Goal: Use online tool/utility: Utilize a website feature to perform a specific function

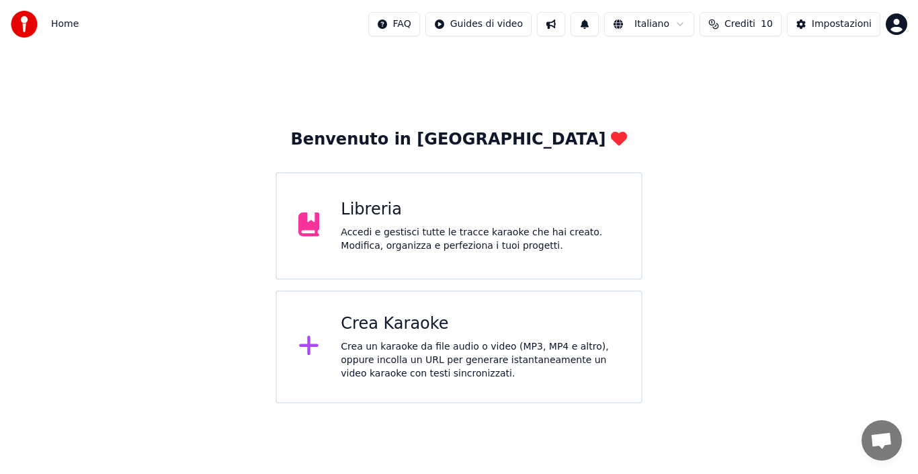
click at [384, 210] on div "Libreria" at bounding box center [480, 210] width 279 height 22
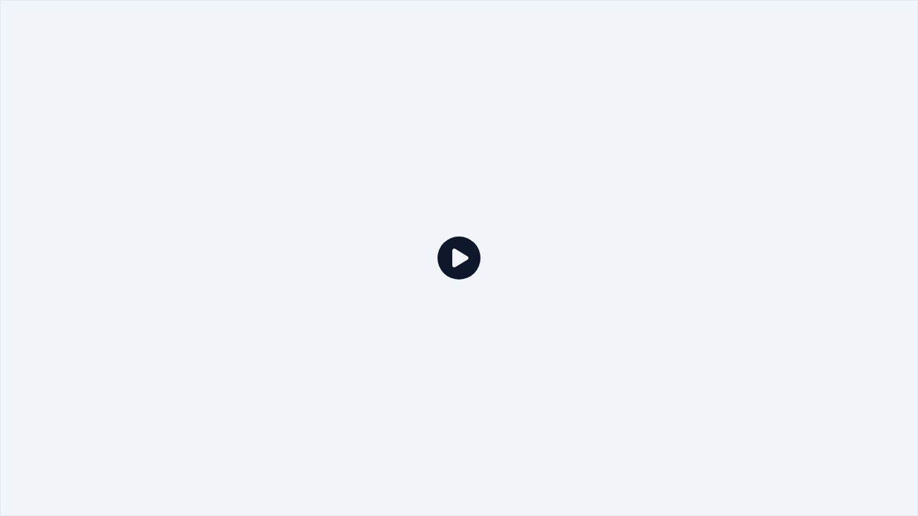
click at [455, 248] on icon at bounding box center [459, 258] width 43 height 43
click at [455, 237] on icon at bounding box center [459, 258] width 43 height 43
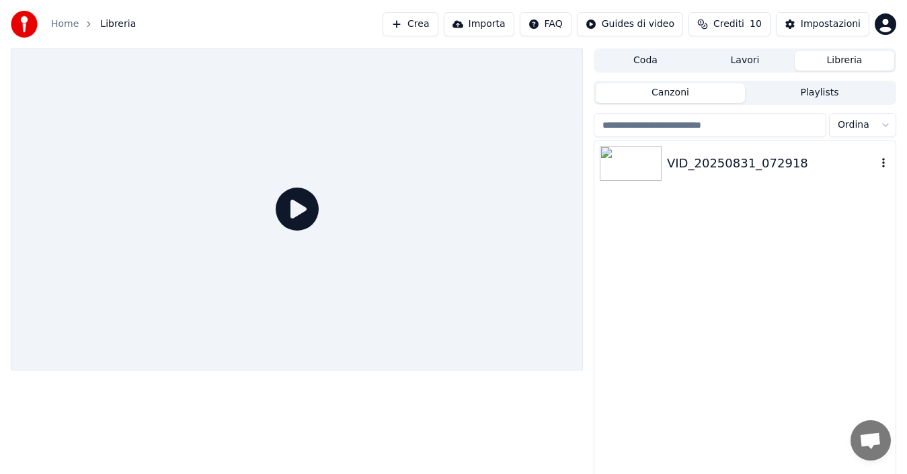
click at [680, 154] on div "VID_20250831_072918" at bounding box center [772, 163] width 210 height 19
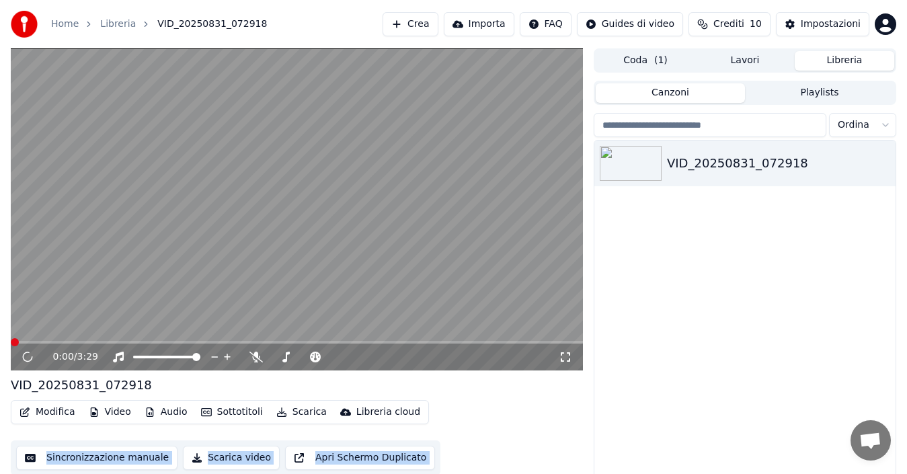
click at [156, 415] on button "Audio" at bounding box center [166, 412] width 54 height 19
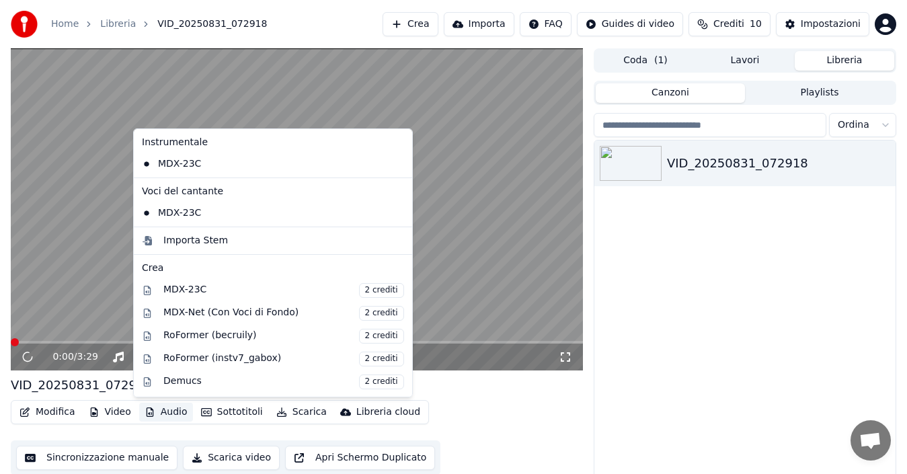
click at [395, 216] on icon at bounding box center [402, 213] width 15 height 11
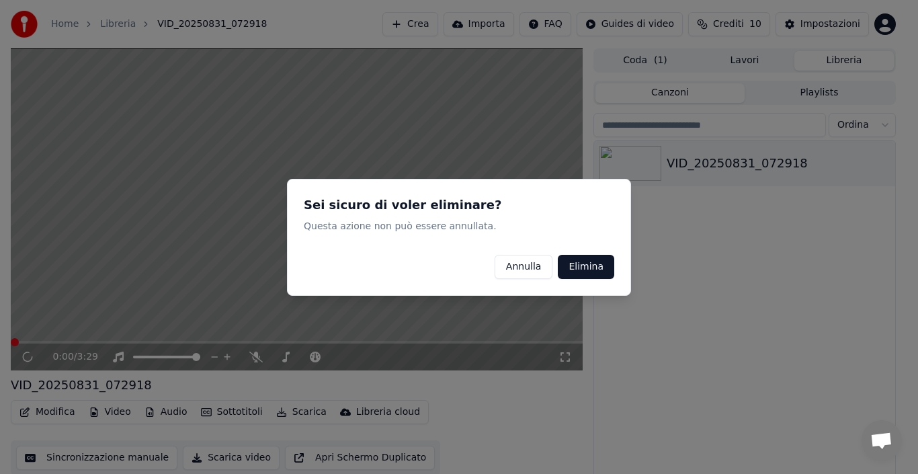
click at [582, 266] on button "Elimina" at bounding box center [586, 266] width 56 height 24
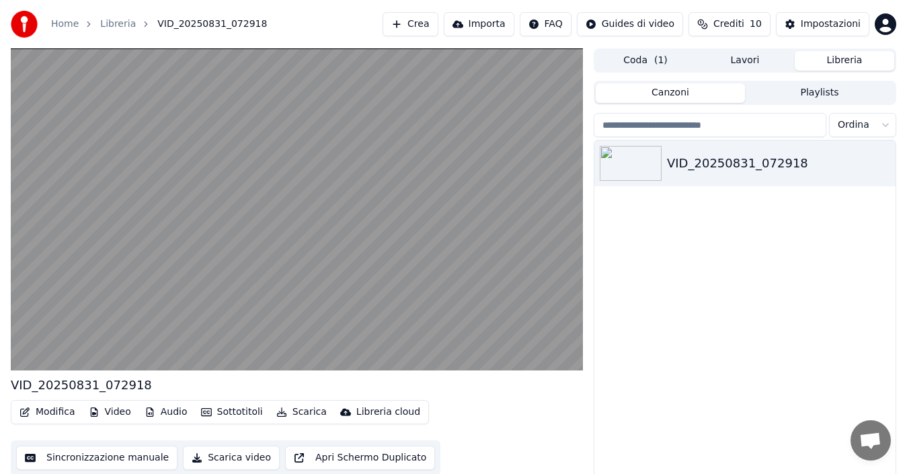
click at [162, 411] on button "Audio" at bounding box center [166, 412] width 54 height 19
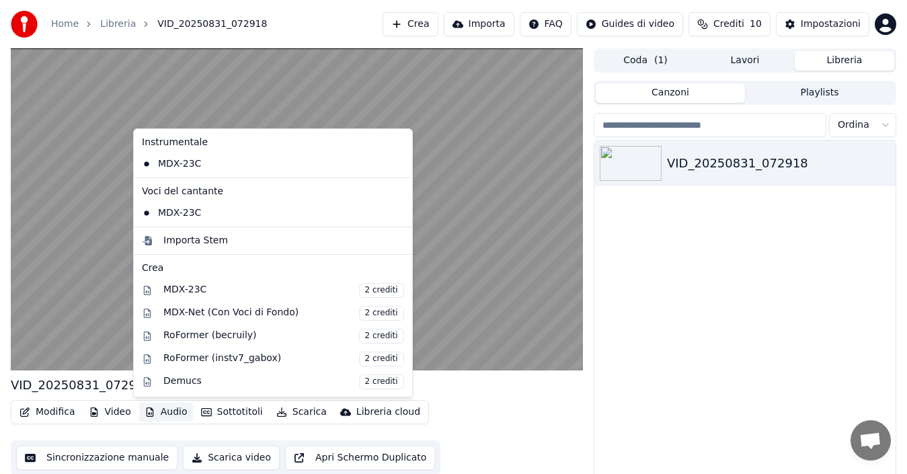
click at [594, 366] on div "VID_20250831_072918" at bounding box center [744, 317] width 301 height 354
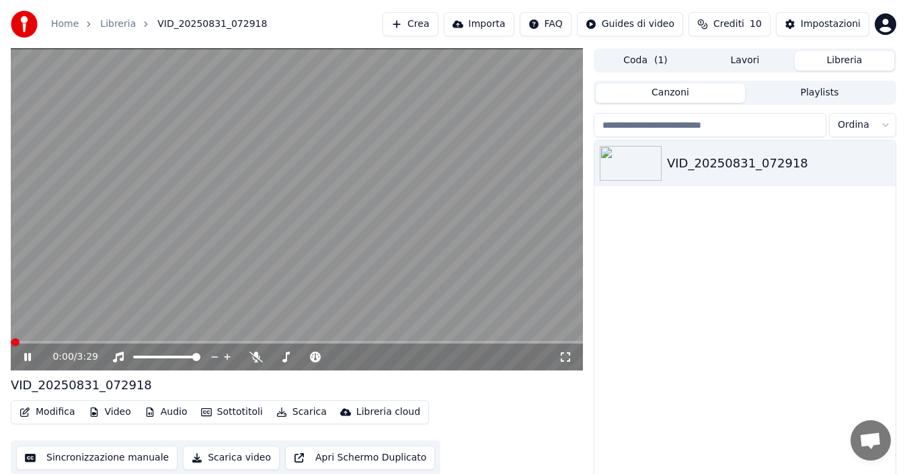
click at [160, 414] on button "Audio" at bounding box center [166, 412] width 54 height 19
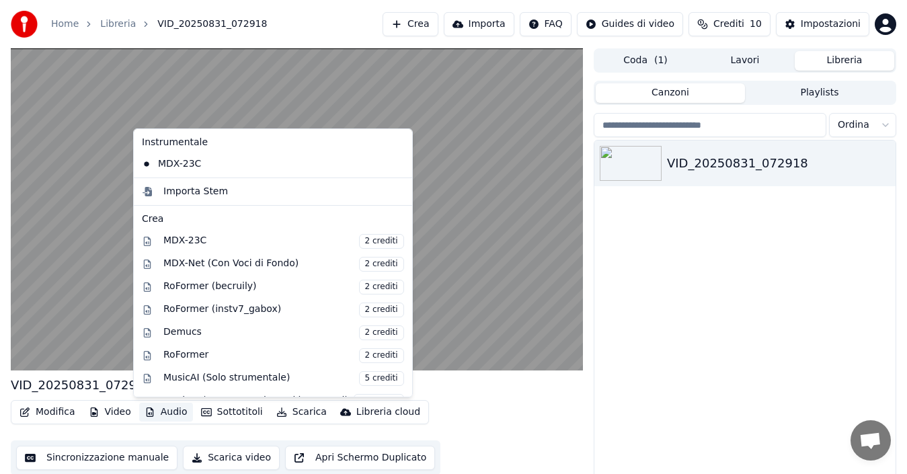
click at [395, 164] on icon at bounding box center [399, 164] width 9 height 11
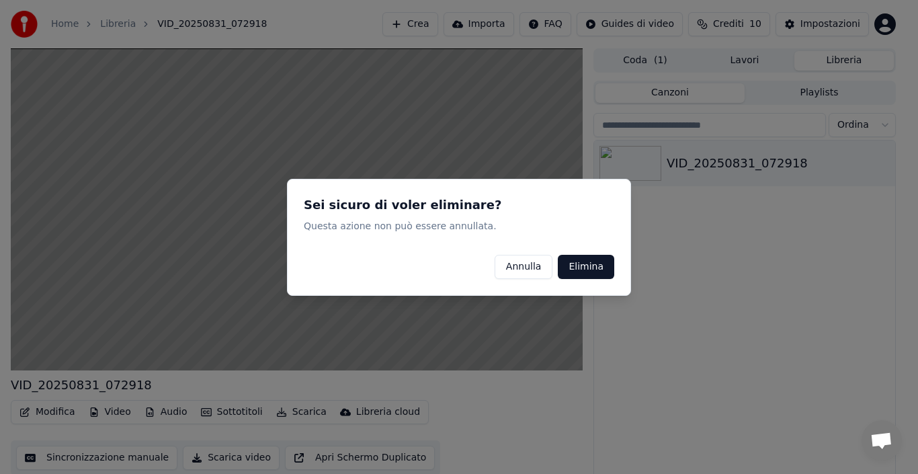
click at [648, 349] on div at bounding box center [459, 237] width 918 height 474
click at [530, 263] on button "Annulla" at bounding box center [524, 266] width 58 height 24
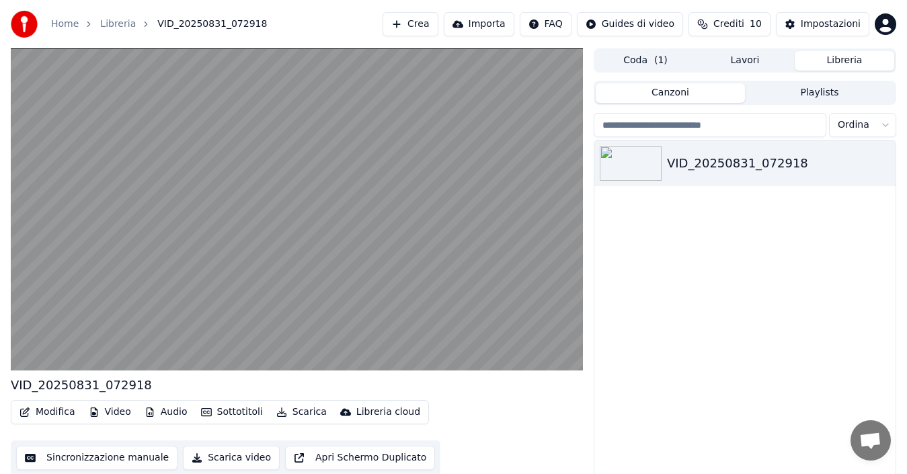
click at [156, 408] on button "Audio" at bounding box center [166, 412] width 54 height 19
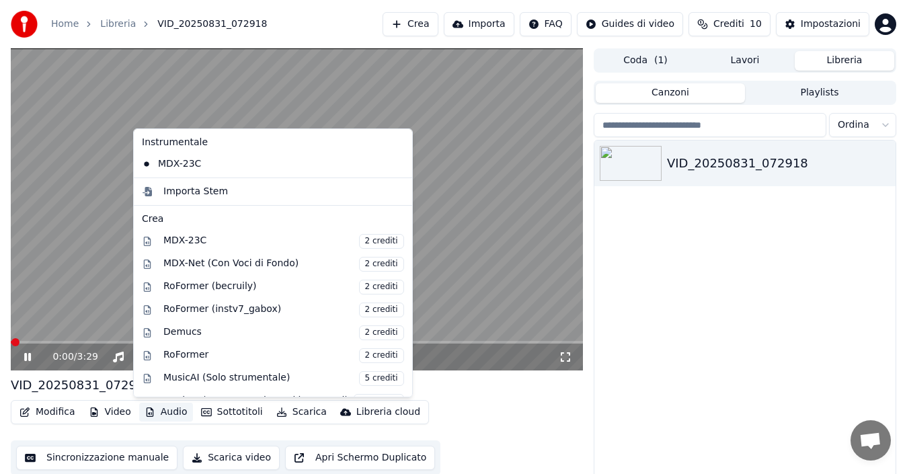
click at [723, 361] on div "VID_20250831_072918" at bounding box center [744, 317] width 301 height 354
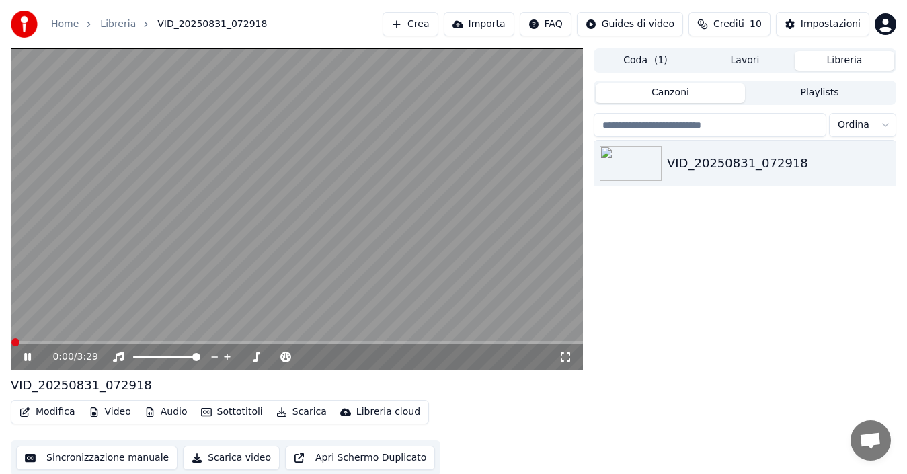
click at [723, 361] on div "VID_20250831_072918" at bounding box center [744, 317] width 301 height 354
click at [216, 409] on button "Sottotitoli" at bounding box center [232, 412] width 73 height 19
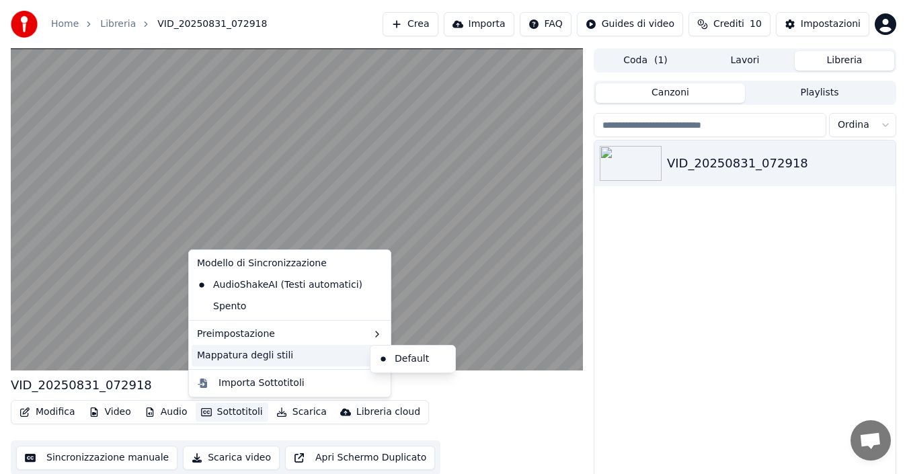
click at [556, 414] on div "Modifica Video Audio Sottotitoli Scarica Libreria cloud Sincronizzazione manual…" at bounding box center [297, 437] width 572 height 75
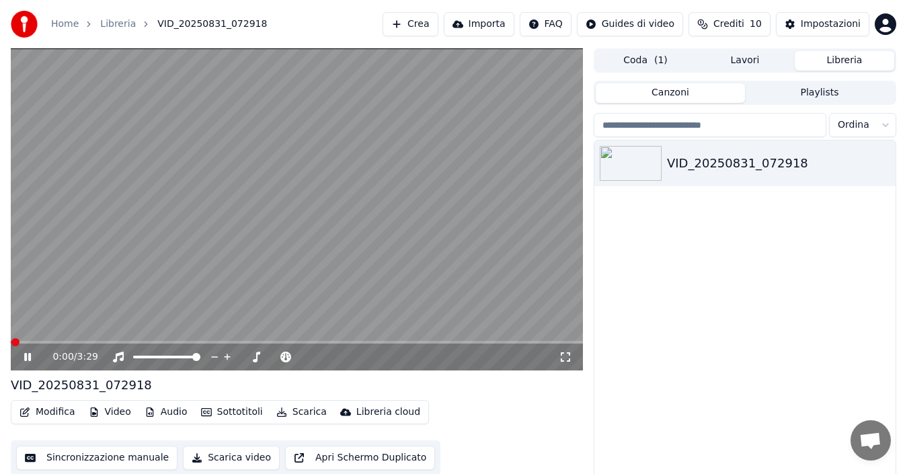
click at [28, 364] on div "0:00 / 3:29" at bounding box center [297, 356] width 572 height 27
click at [223, 409] on button "Sottotitoli" at bounding box center [232, 412] width 73 height 19
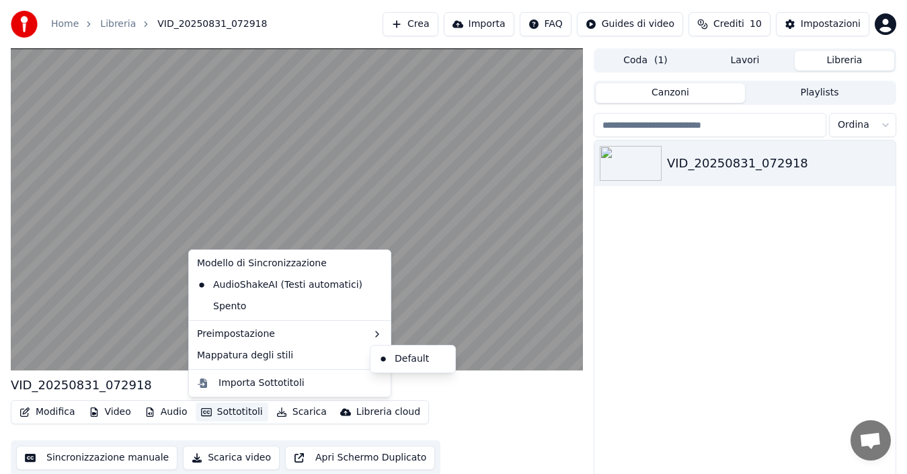
click at [550, 417] on div "Modifica Video Audio Sottotitoli Scarica Libreria cloud Sincronizzazione manual…" at bounding box center [297, 437] width 572 height 75
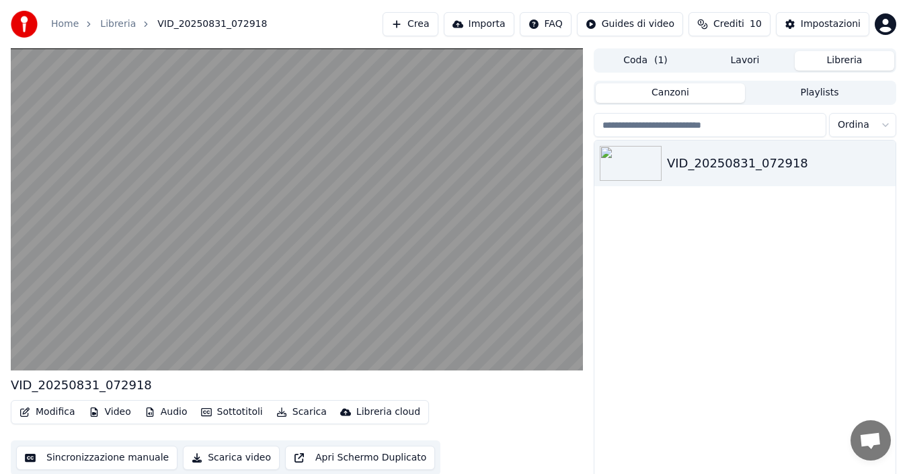
click at [159, 414] on button "Audio" at bounding box center [166, 412] width 54 height 19
click at [646, 417] on div "VID_20250831_072918" at bounding box center [744, 317] width 301 height 354
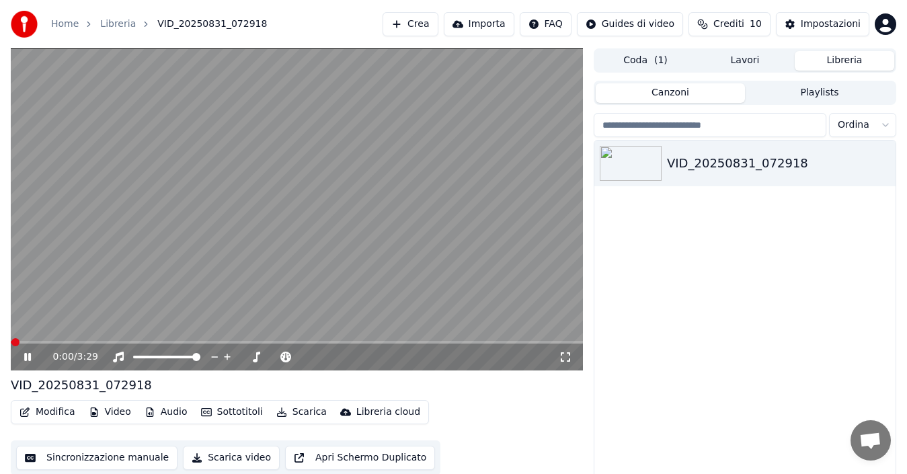
click at [22, 354] on icon at bounding box center [37, 357] width 31 height 11
click at [294, 411] on button "Scarica" at bounding box center [301, 412] width 61 height 19
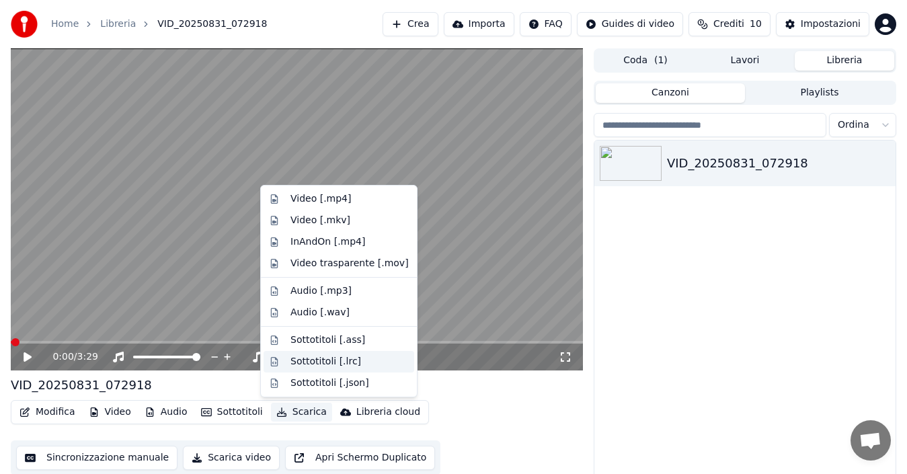
click at [313, 360] on div "Sottotitoli [.lrc]" at bounding box center [325, 361] width 71 height 13
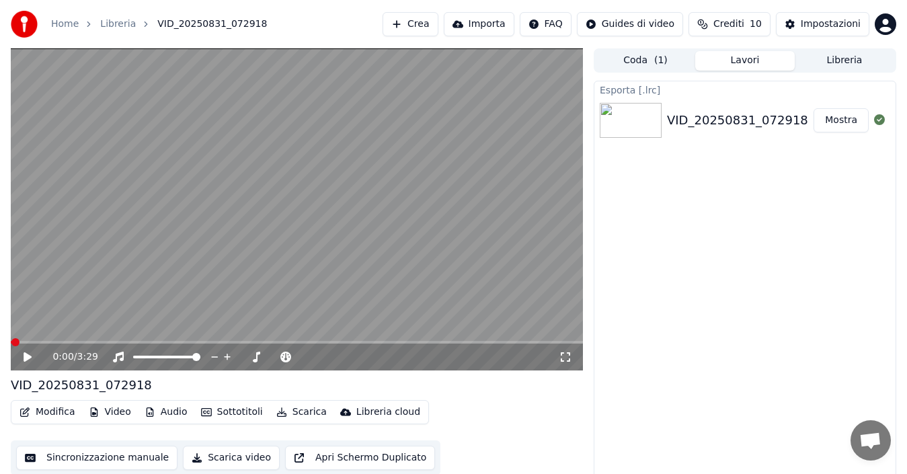
click at [292, 419] on button "Scarica" at bounding box center [301, 412] width 61 height 19
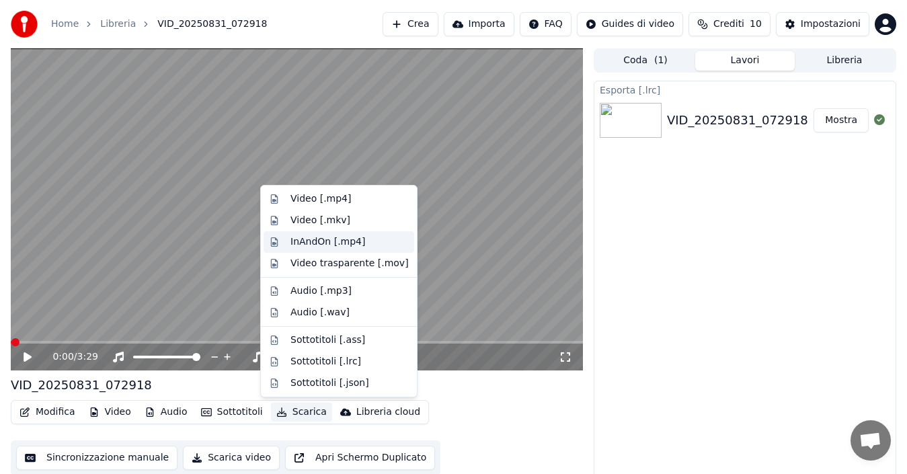
click at [329, 243] on div "InAndOn [.mp4]" at bounding box center [327, 241] width 75 height 13
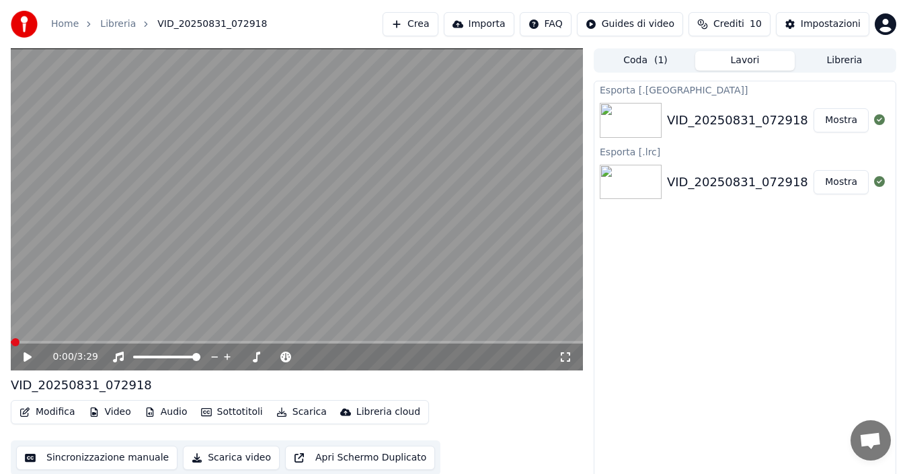
click at [831, 127] on button "Mostra" at bounding box center [840, 120] width 55 height 24
click at [101, 409] on button "Video" at bounding box center [109, 412] width 53 height 19
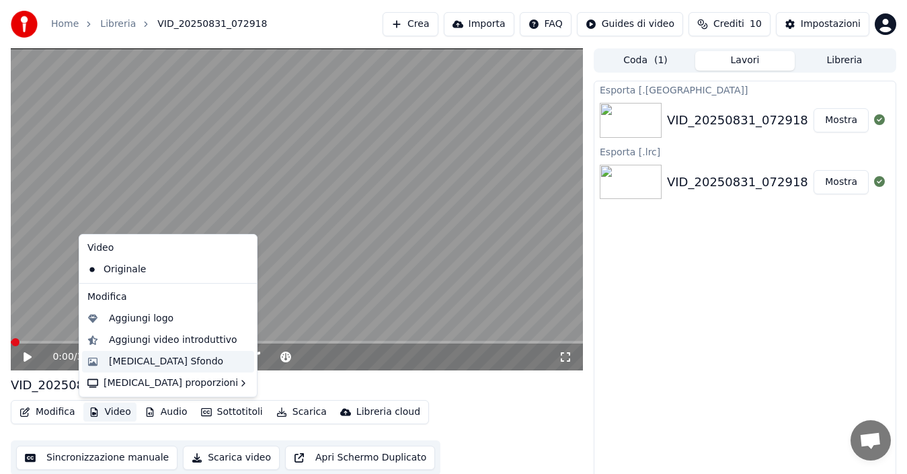
click at [117, 362] on div "[MEDICAL_DATA] Sfondo" at bounding box center [166, 361] width 114 height 13
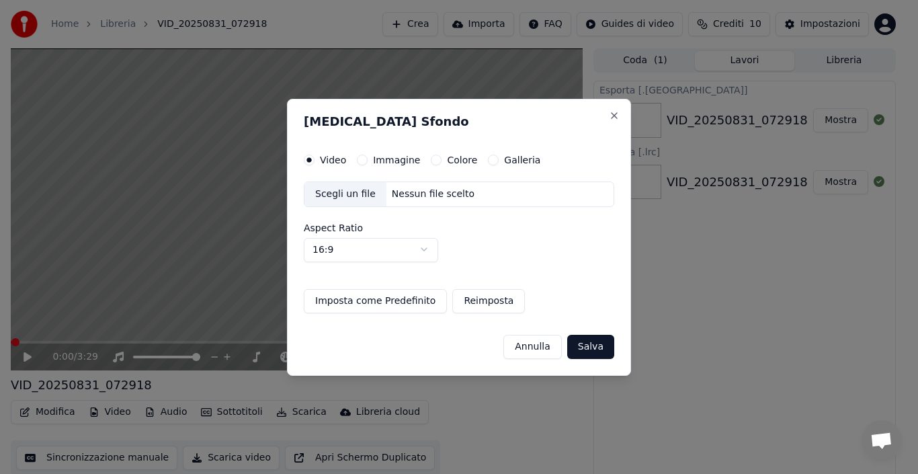
click at [397, 161] on label "Immagine" at bounding box center [396, 159] width 47 height 9
click at [368, 161] on button "Immagine" at bounding box center [362, 160] width 11 height 11
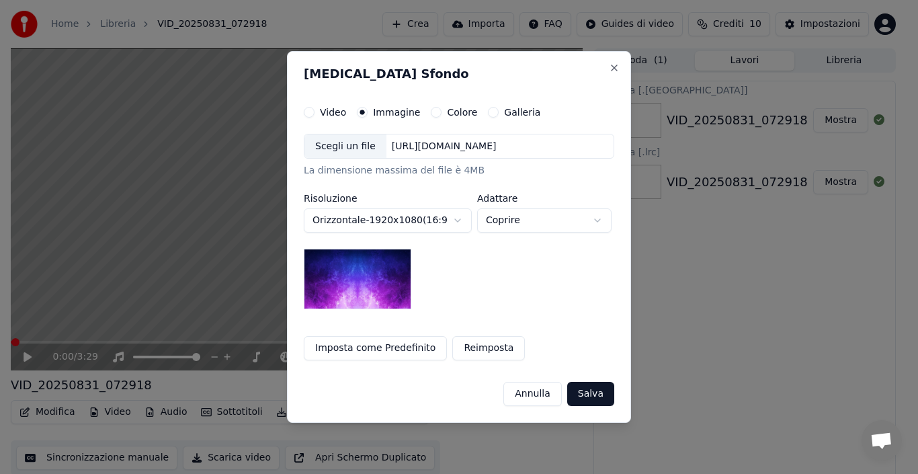
click at [497, 352] on button "Reimposta" at bounding box center [488, 348] width 73 height 24
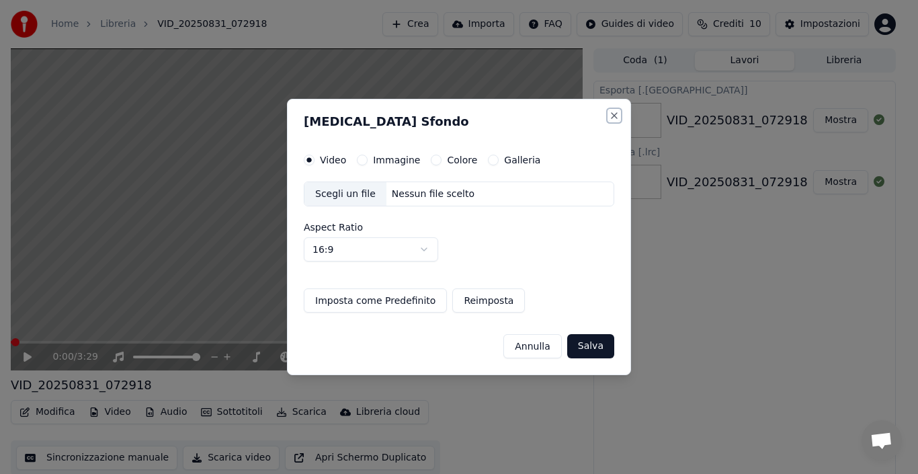
click at [614, 118] on button "Close" at bounding box center [614, 115] width 11 height 11
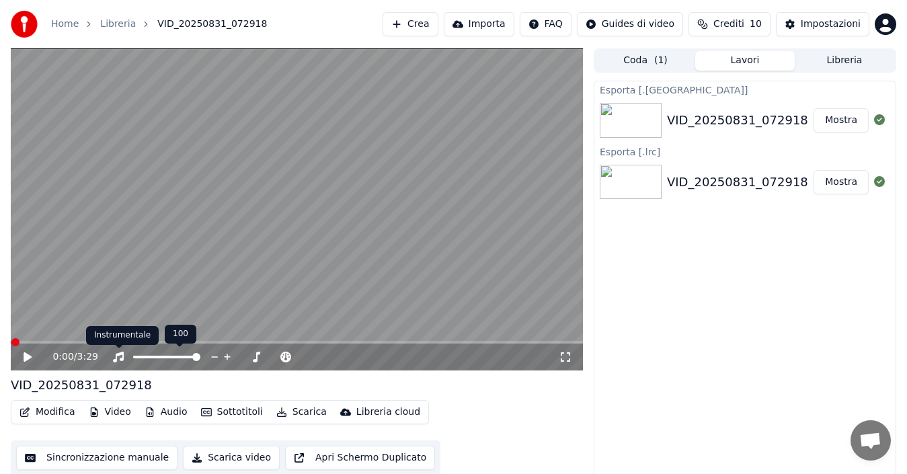
click at [118, 360] on icon at bounding box center [118, 357] width 13 height 11
click at [25, 354] on icon at bounding box center [28, 356] width 8 height 9
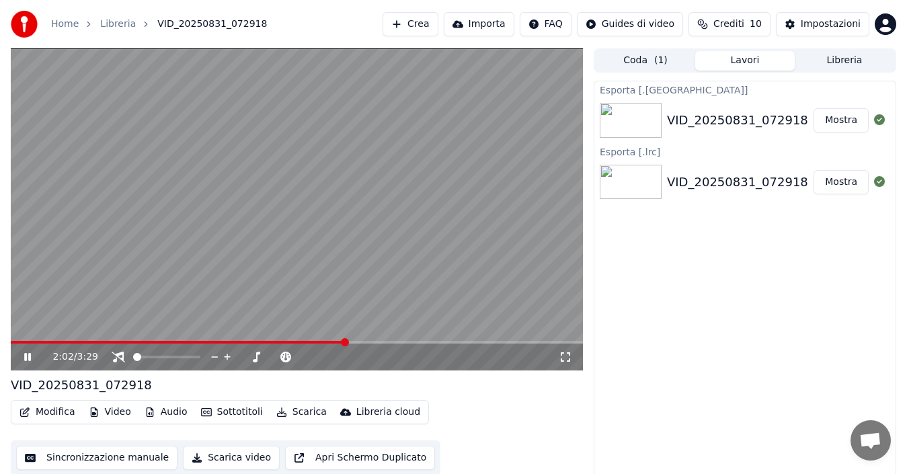
click at [24, 358] on icon at bounding box center [37, 357] width 31 height 11
click at [24, 358] on icon at bounding box center [27, 357] width 7 height 8
click at [113, 356] on icon at bounding box center [118, 357] width 13 height 11
click at [253, 362] on icon at bounding box center [255, 357] width 13 height 11
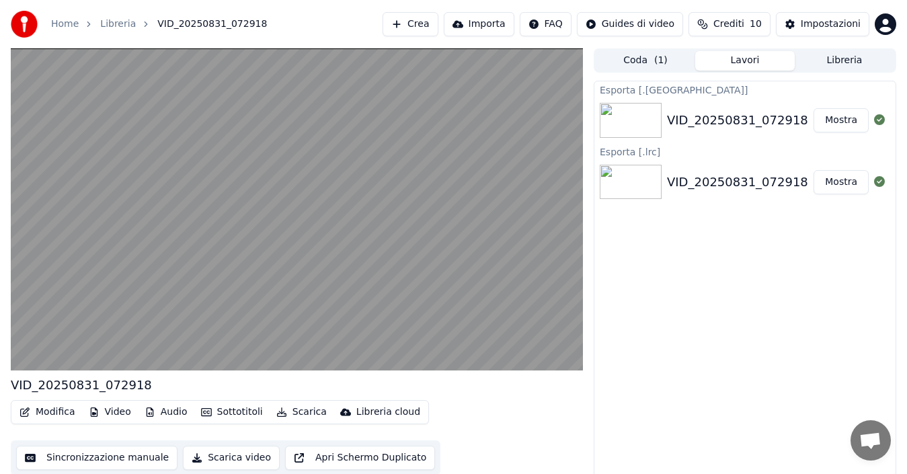
click at [54, 415] on button "Modifica" at bounding box center [47, 412] width 67 height 19
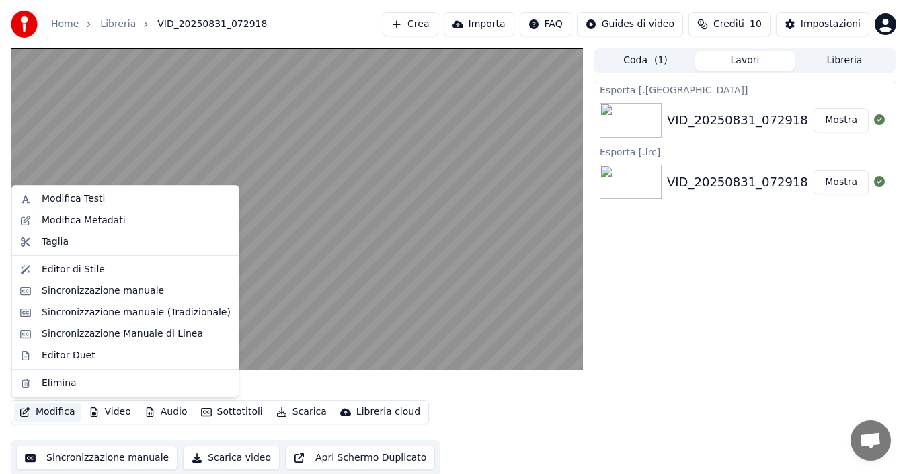
click at [549, 388] on div "VID_20250831_072918" at bounding box center [297, 385] width 572 height 19
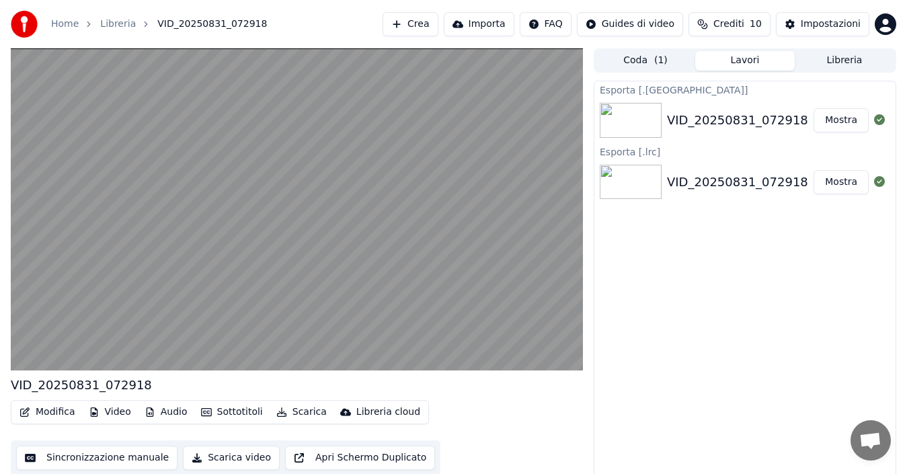
click at [161, 409] on button "Audio" at bounding box center [166, 412] width 54 height 19
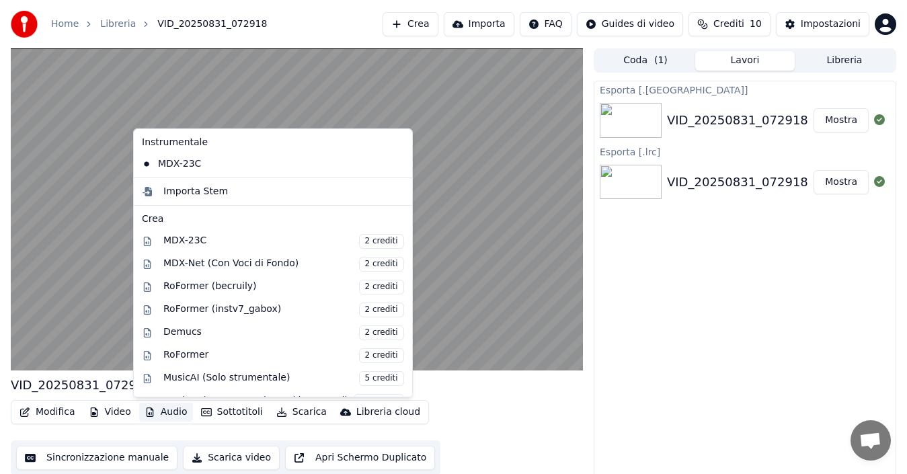
scroll to position [87, 0]
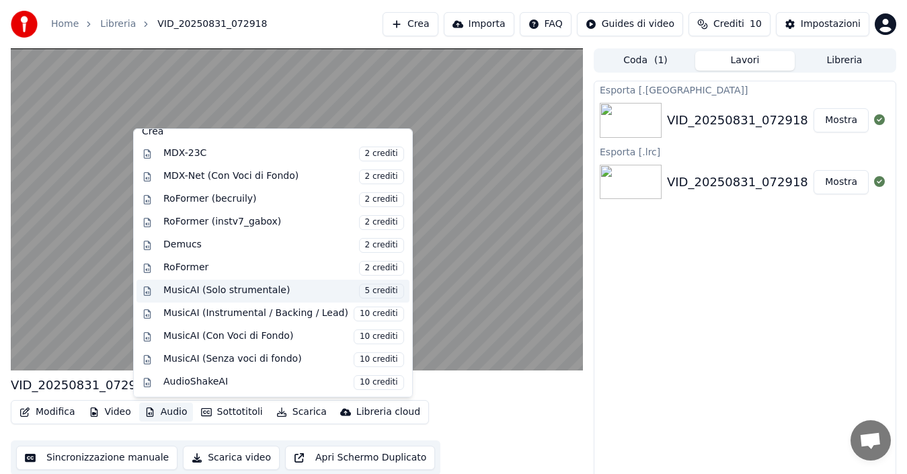
click at [359, 294] on span "5 crediti" at bounding box center [381, 291] width 45 height 15
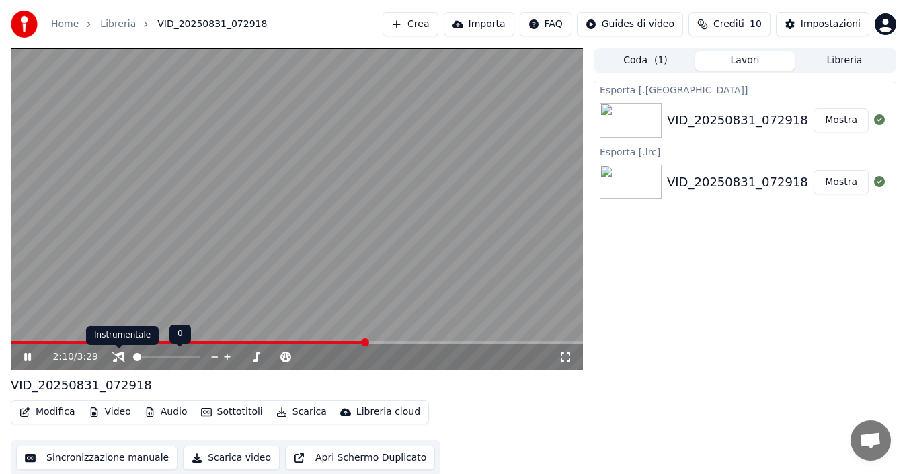
click at [113, 360] on icon at bounding box center [118, 357] width 13 height 11
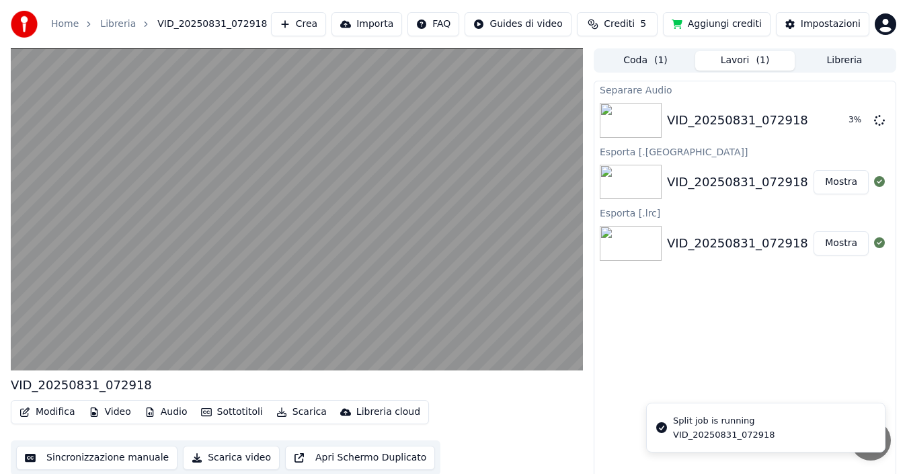
click at [722, 427] on div "Split job is running" at bounding box center [724, 420] width 102 height 13
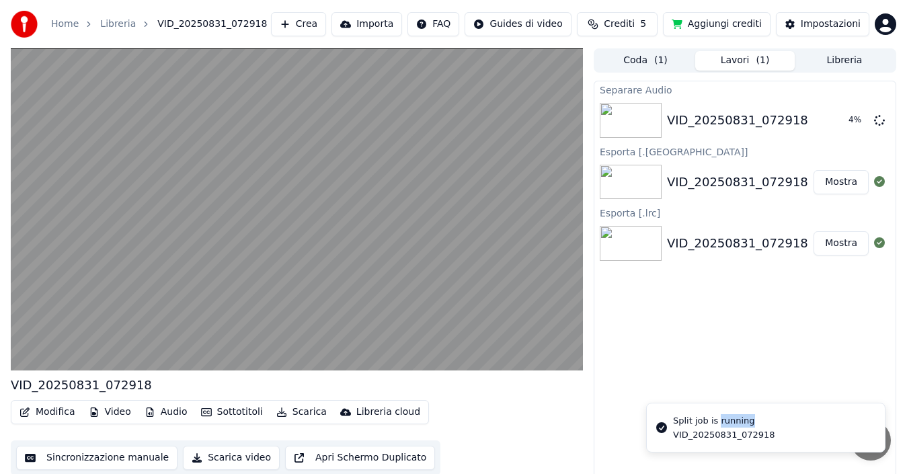
click at [722, 438] on div "VID_20250831_072918" at bounding box center [724, 435] width 102 height 12
click at [663, 428] on icon "Notifications alt+T" at bounding box center [661, 427] width 11 height 11
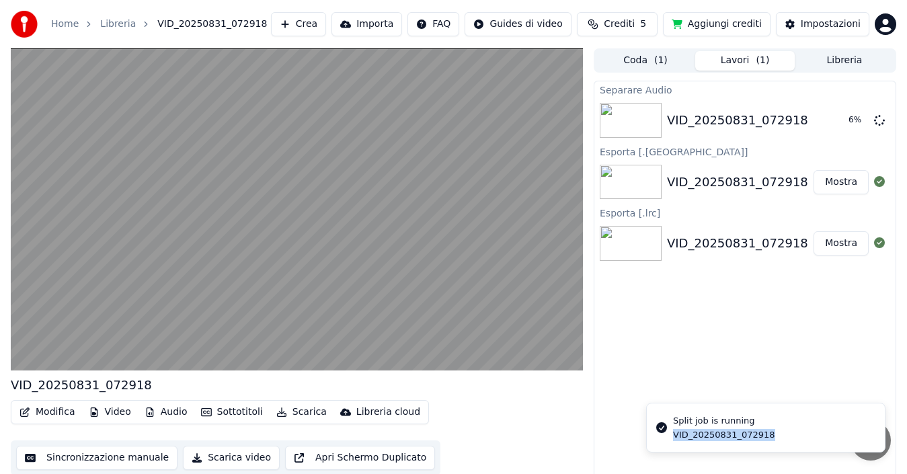
click at [663, 428] on icon "Notifications alt+T" at bounding box center [661, 427] width 11 height 11
click at [749, 431] on div "VID_20250831_072918" at bounding box center [724, 435] width 102 height 12
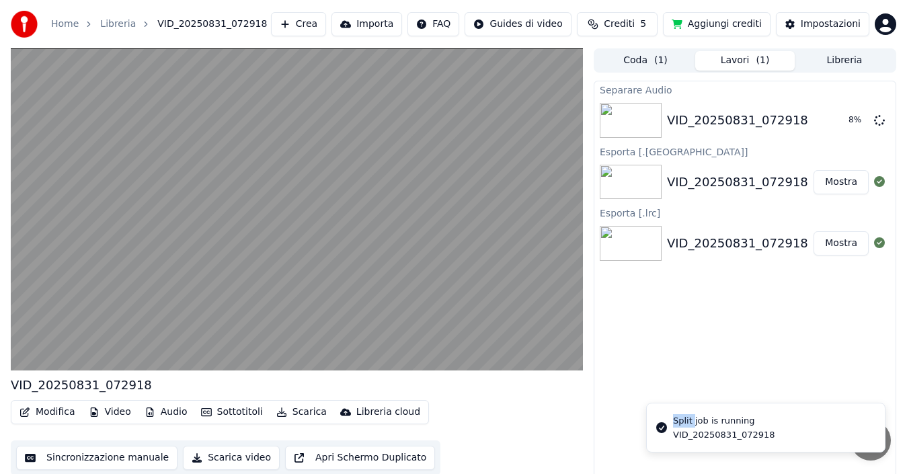
click at [749, 431] on div "VID_20250831_072918" at bounding box center [724, 435] width 102 height 12
click at [702, 427] on div "Split job is running" at bounding box center [724, 420] width 102 height 13
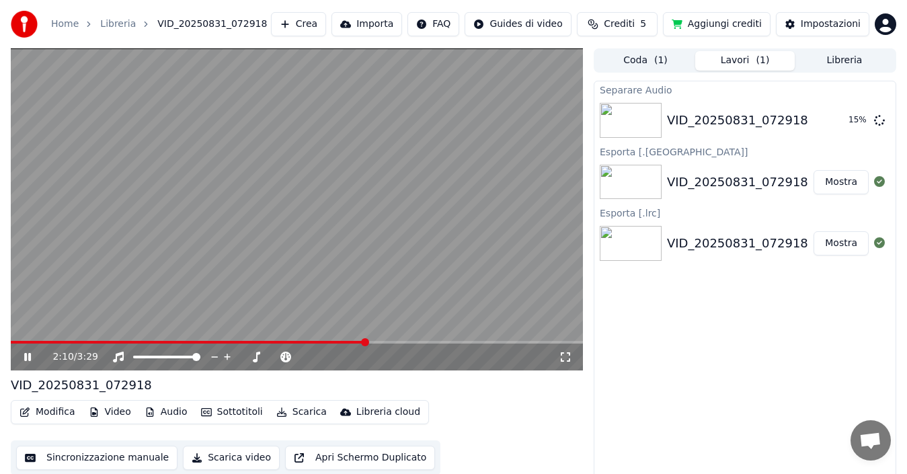
click at [29, 339] on video at bounding box center [297, 209] width 572 height 322
click at [26, 353] on icon at bounding box center [28, 356] width 8 height 9
click at [28, 359] on icon at bounding box center [37, 357] width 31 height 11
click at [822, 126] on button "Riproduci" at bounding box center [834, 120] width 67 height 24
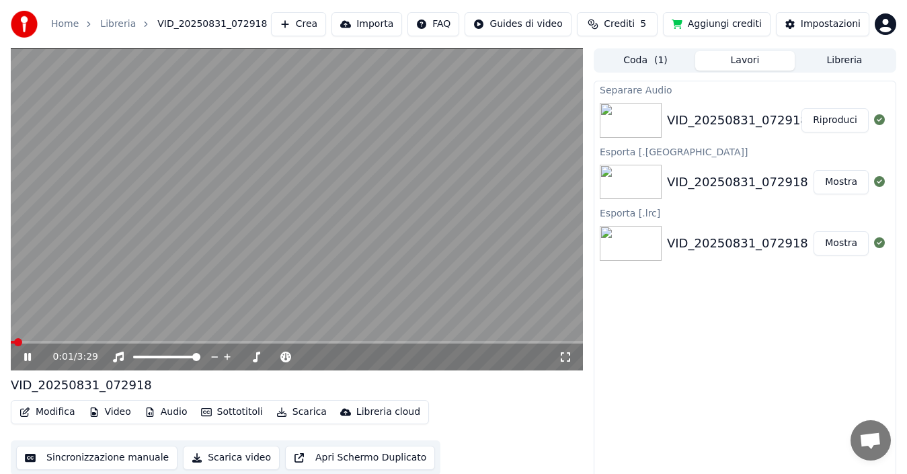
click at [28, 355] on icon at bounding box center [37, 357] width 31 height 11
click at [633, 91] on div "Separare Audio" at bounding box center [744, 89] width 301 height 16
click at [626, 121] on img at bounding box center [631, 120] width 62 height 35
click at [601, 87] on div "Separare Audio" at bounding box center [744, 89] width 301 height 16
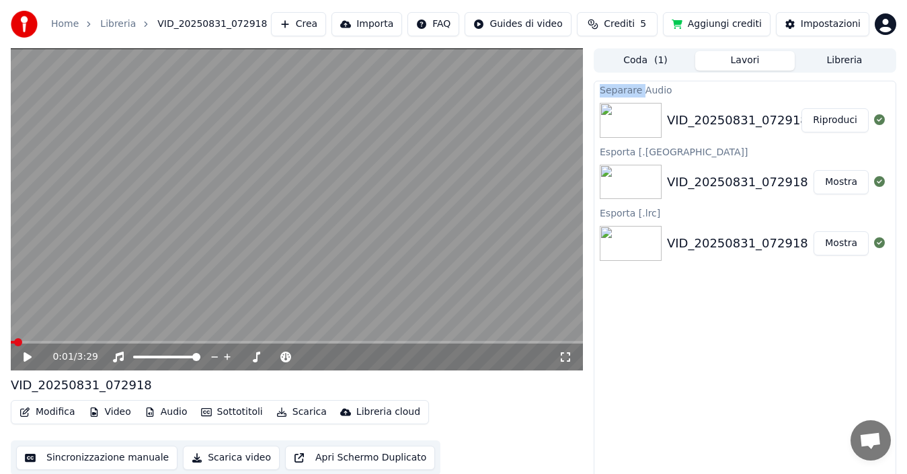
click at [601, 87] on div "Separare Audio" at bounding box center [744, 89] width 301 height 16
click at [653, 92] on div "Separare Audio" at bounding box center [744, 89] width 301 height 16
